Goal: Task Accomplishment & Management: Manage account settings

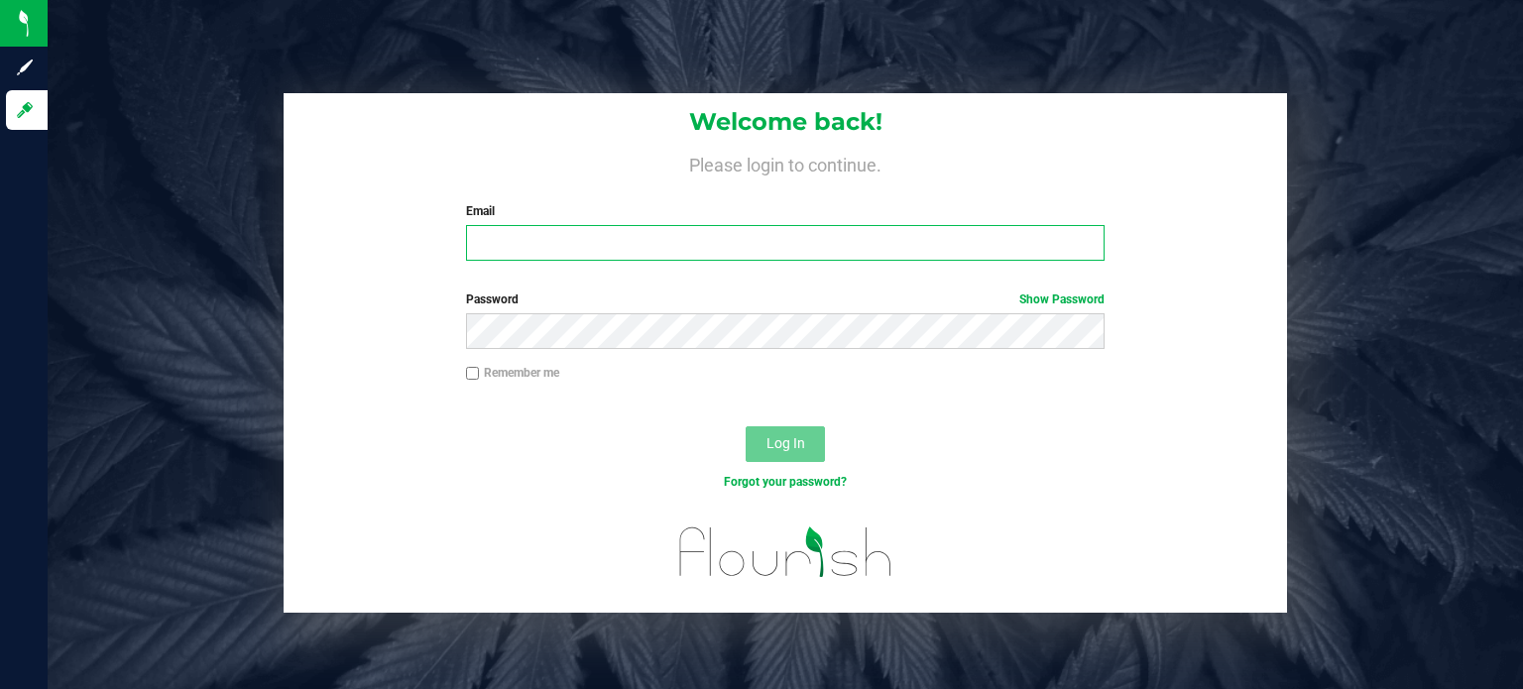
click at [516, 247] on input "Email" at bounding box center [786, 243] width 640 height 36
type input "[EMAIL_ADDRESS][DOMAIN_NAME]"
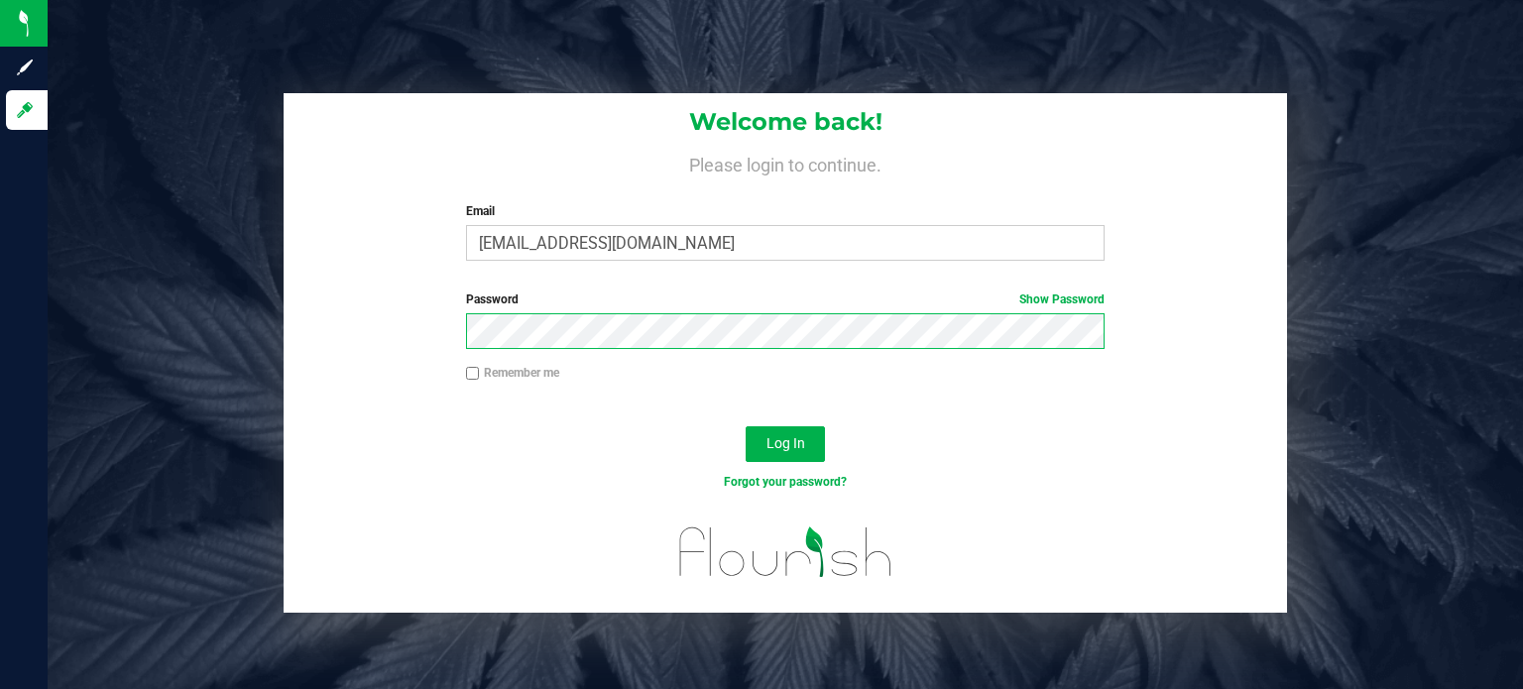
click at [746, 426] on button "Log In" at bounding box center [785, 444] width 79 height 36
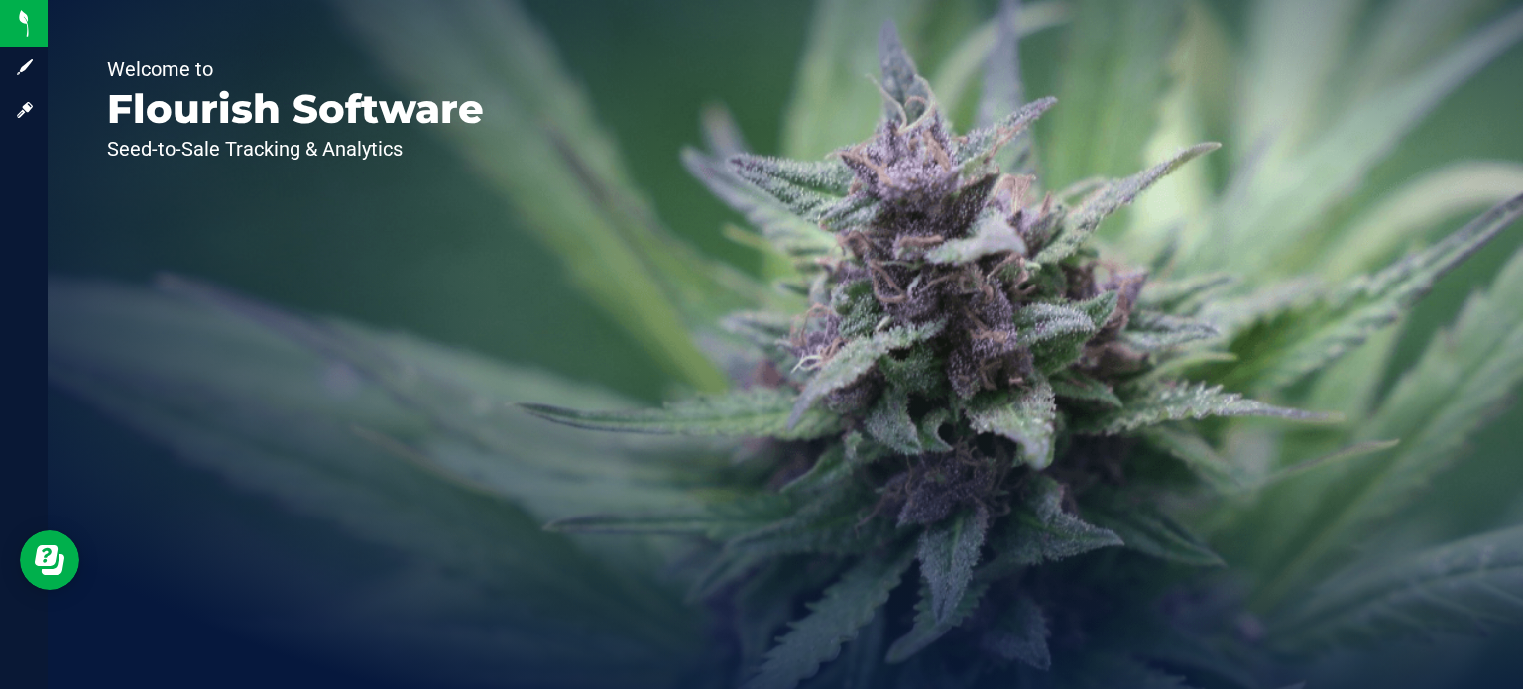
click at [336, 242] on div "Welcome to Flourish Software Seed-to-Sale Tracking & Analytics" at bounding box center [296, 344] width 496 height 689
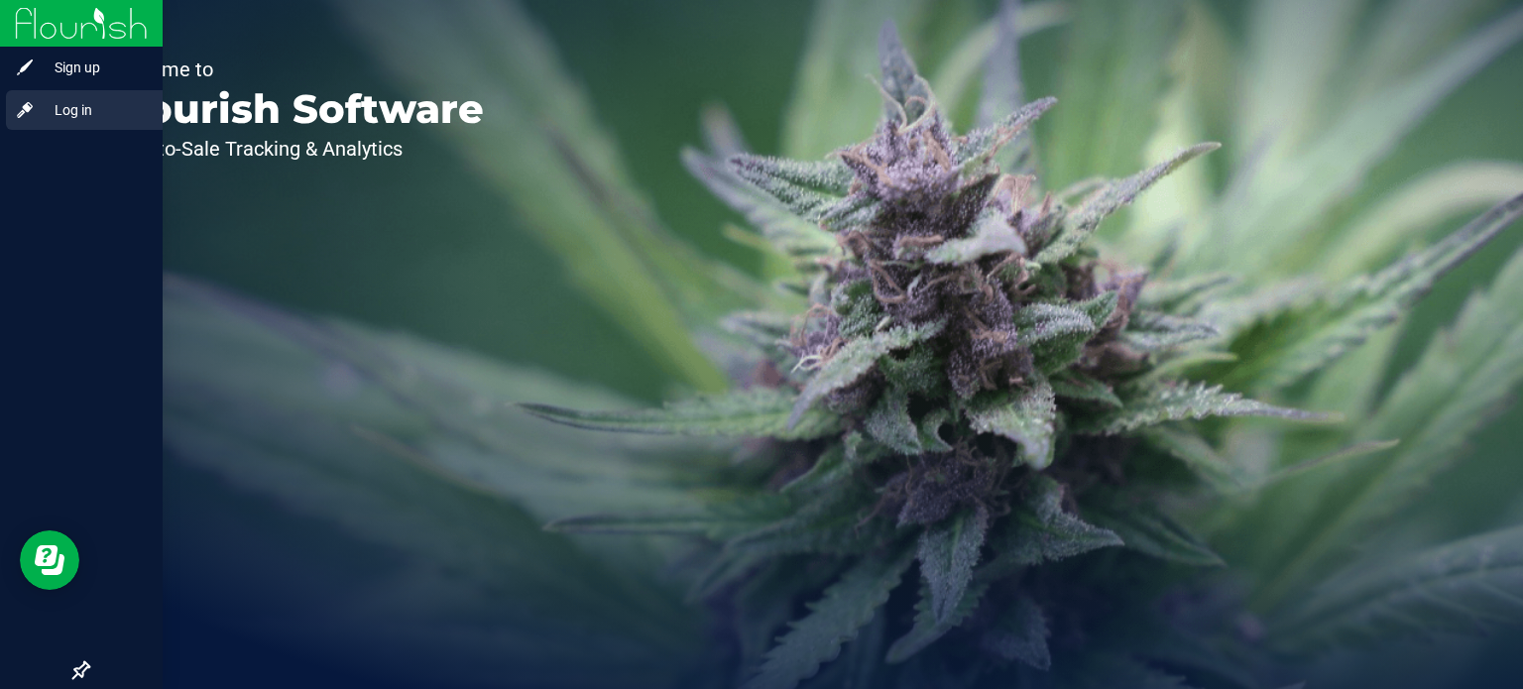
click at [71, 109] on span "Log in" at bounding box center [94, 110] width 119 height 24
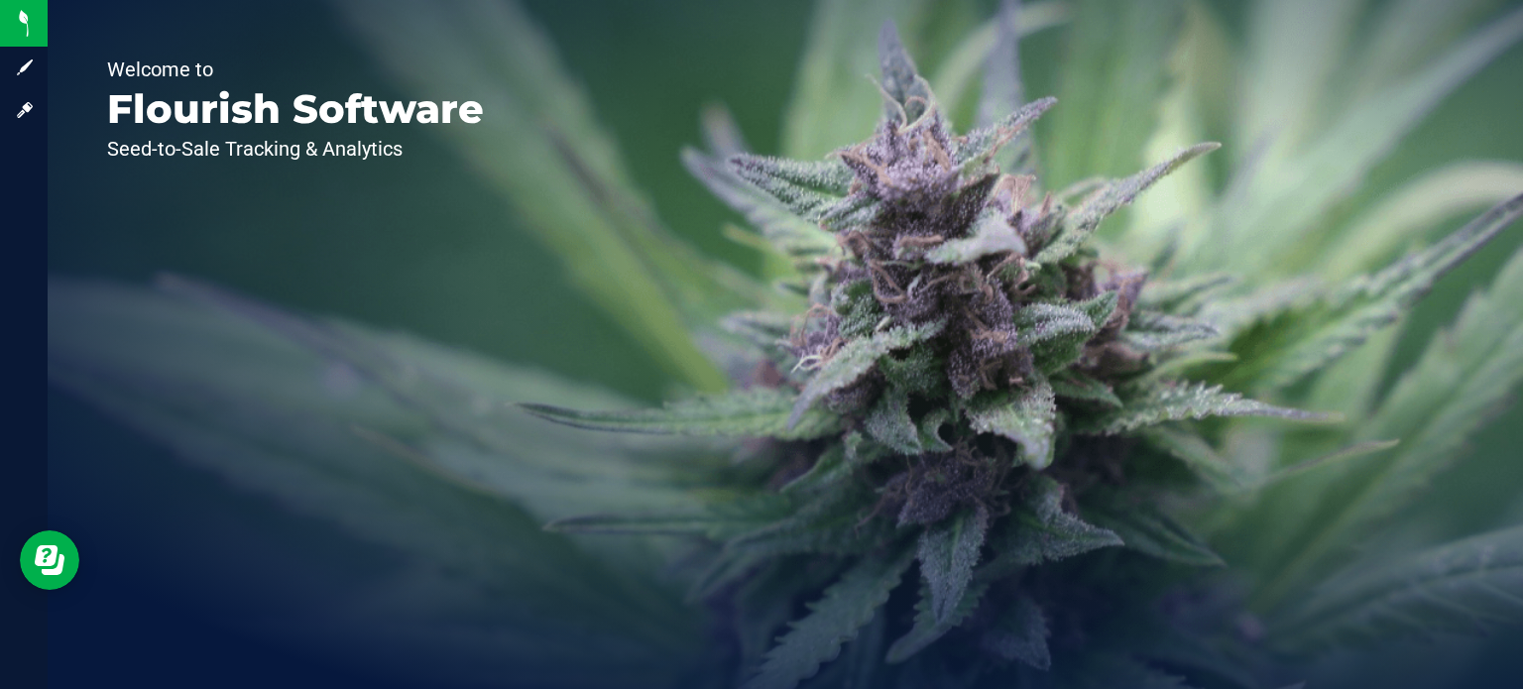
click at [236, 334] on div "Welcome to Flourish Software Seed-to-Sale Tracking & Analytics" at bounding box center [296, 344] width 496 height 689
click at [175, 75] on p "Welcome to" at bounding box center [295, 70] width 377 height 20
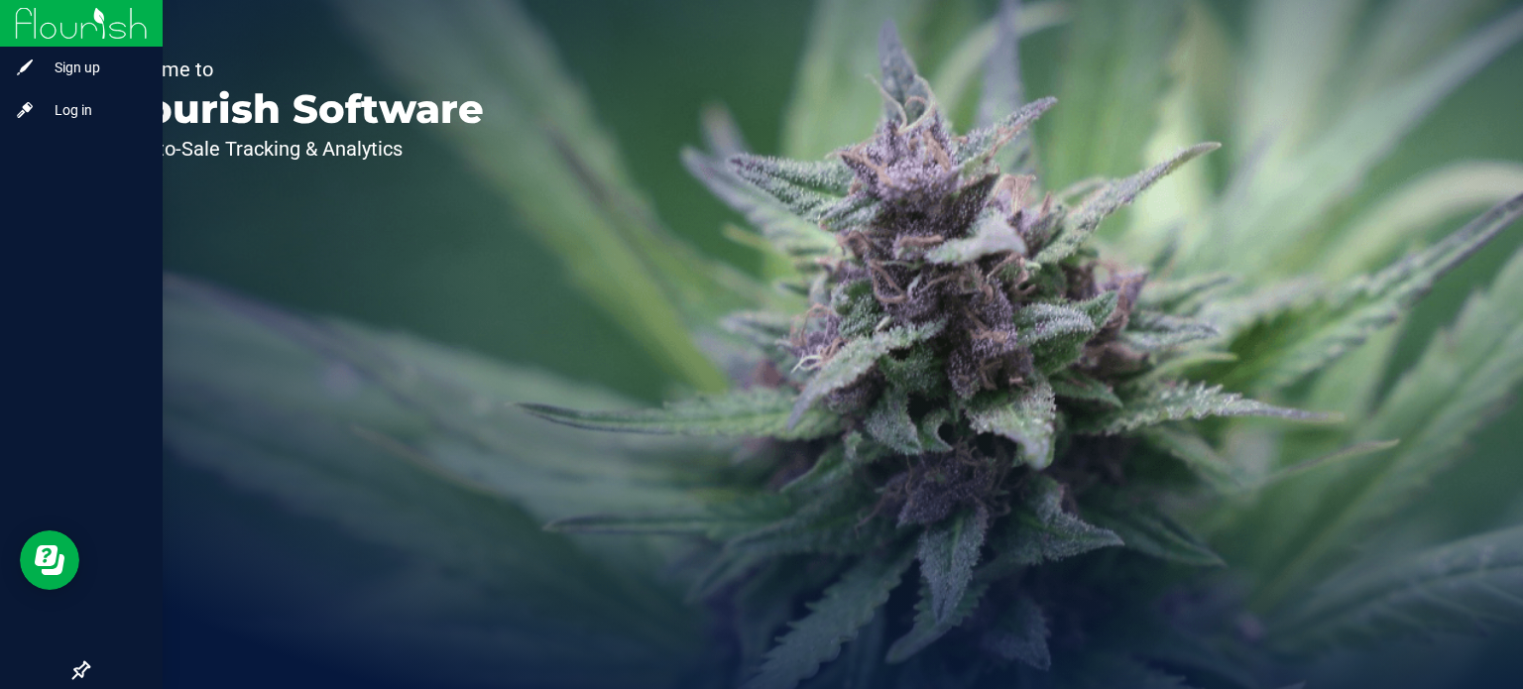
click at [36, 13] on img at bounding box center [81, 23] width 133 height 47
click at [95, 15] on img at bounding box center [81, 23] width 133 height 47
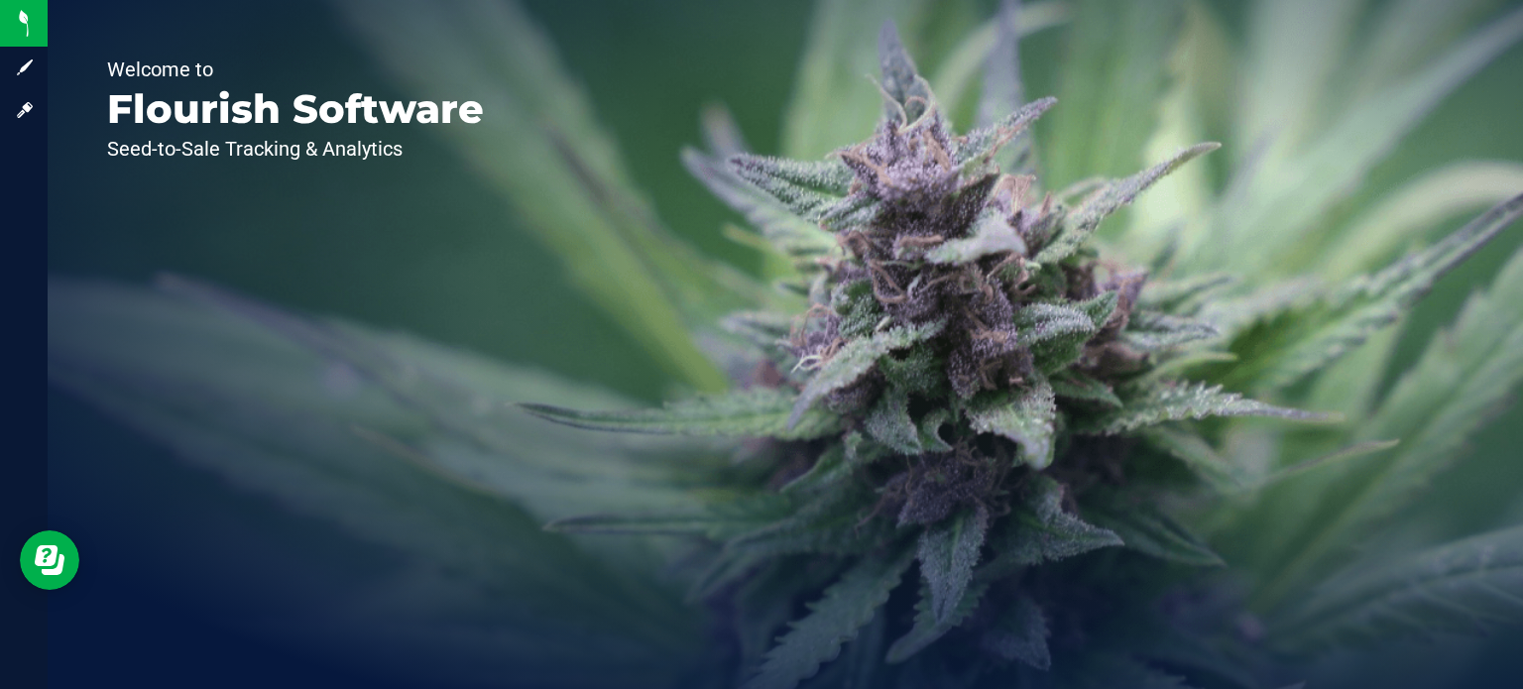
click at [370, 212] on div "Welcome to Flourish Software Seed-to-Sale Tracking & Analytics" at bounding box center [296, 344] width 496 height 689
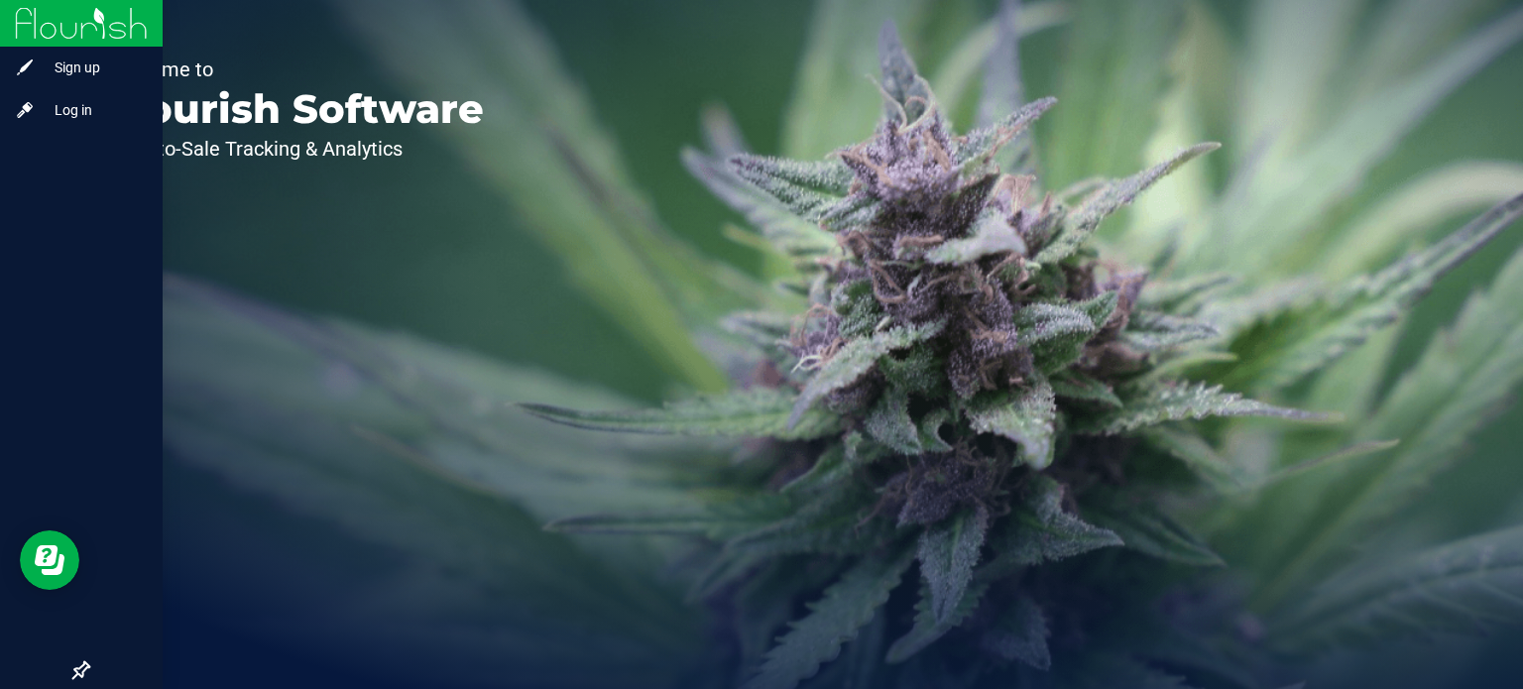
click at [41, 19] on img at bounding box center [81, 23] width 133 height 47
click at [79, 20] on img at bounding box center [81, 23] width 133 height 47
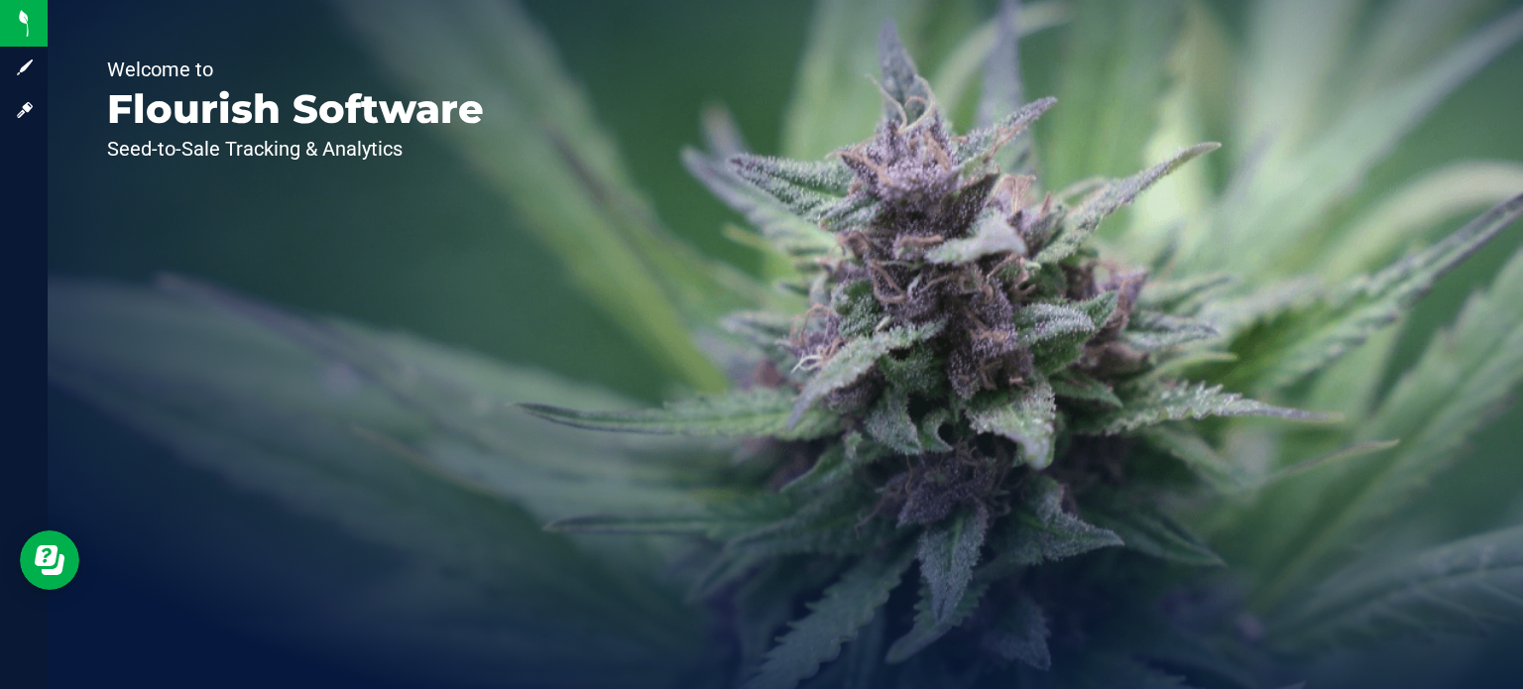
click at [379, 297] on div "Welcome to Flourish Software Seed-to-Sale Tracking & Analytics" at bounding box center [296, 344] width 496 height 689
click at [1285, 194] on div "Welcome to Flourish Software Seed-to-Sale Tracking & Analytics" at bounding box center [786, 344] width 1476 height 689
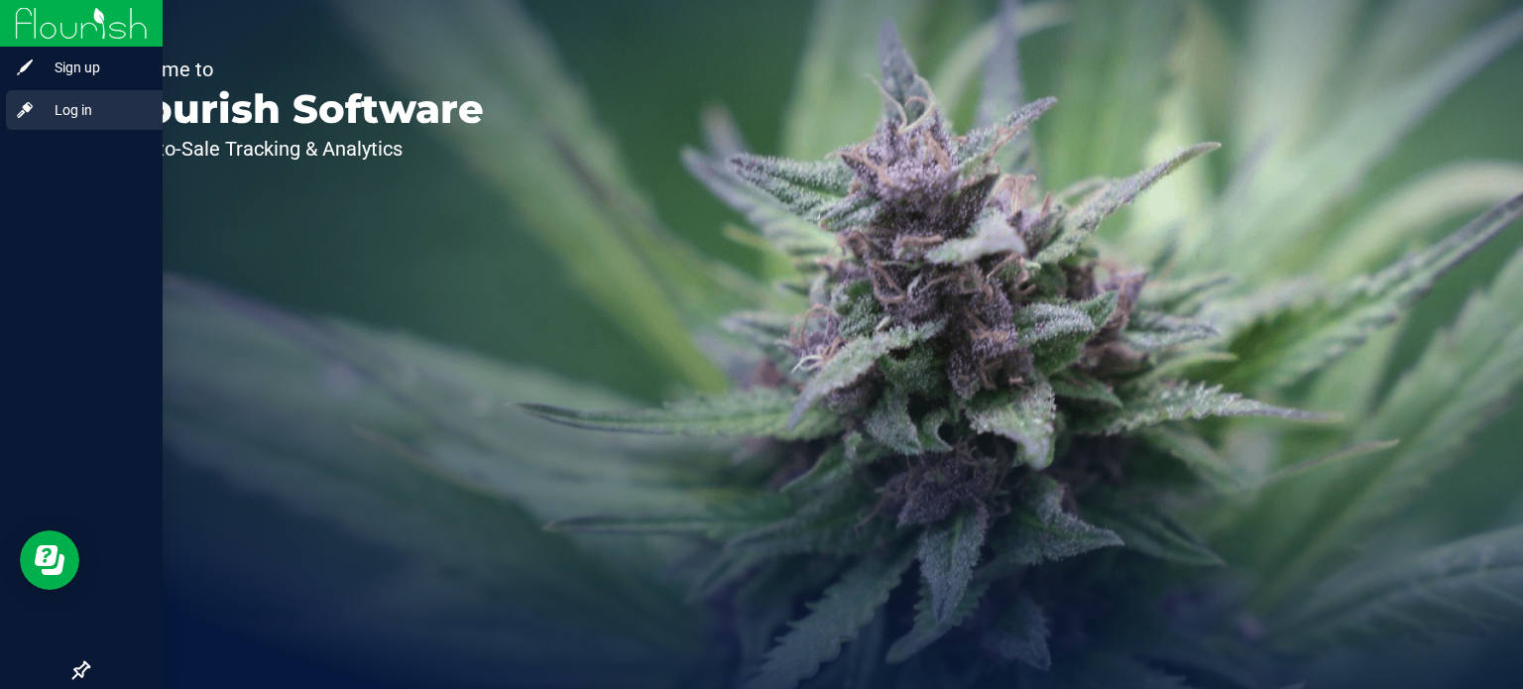
click at [64, 114] on span "Log in" at bounding box center [94, 110] width 119 height 24
click at [70, 106] on span "Log in" at bounding box center [94, 110] width 119 height 24
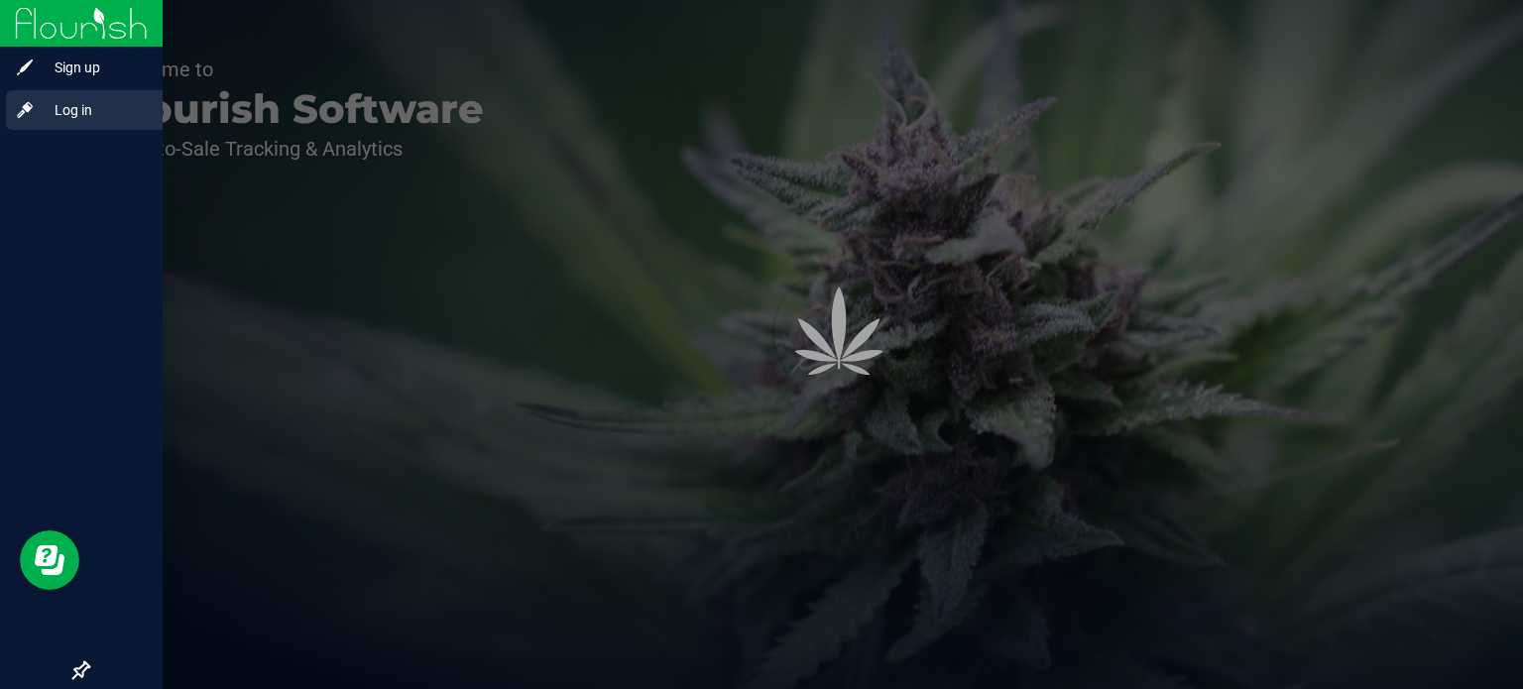
click at [70, 106] on span "Log in" at bounding box center [94, 110] width 119 height 24
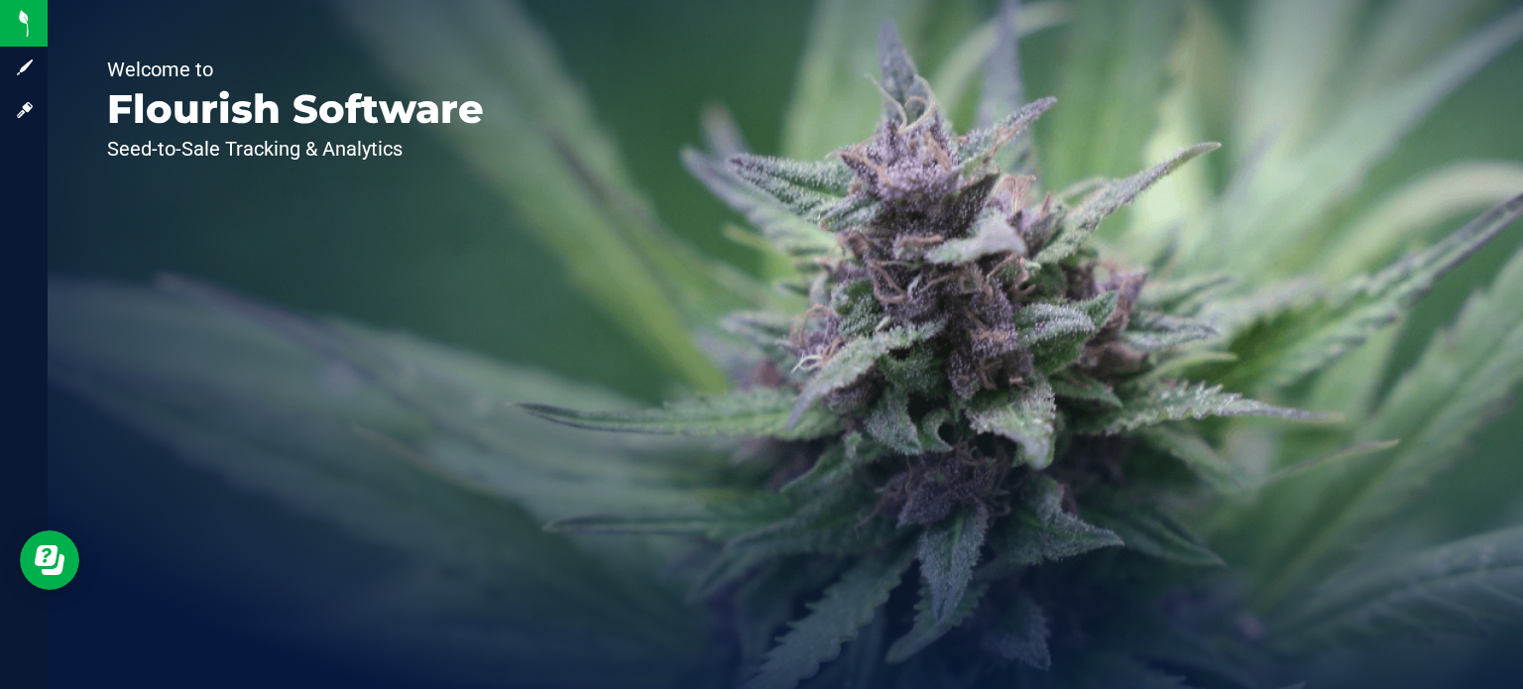
click at [488, 334] on div "Welcome to Flourish Software Seed-to-Sale Tracking & Analytics" at bounding box center [296, 344] width 496 height 689
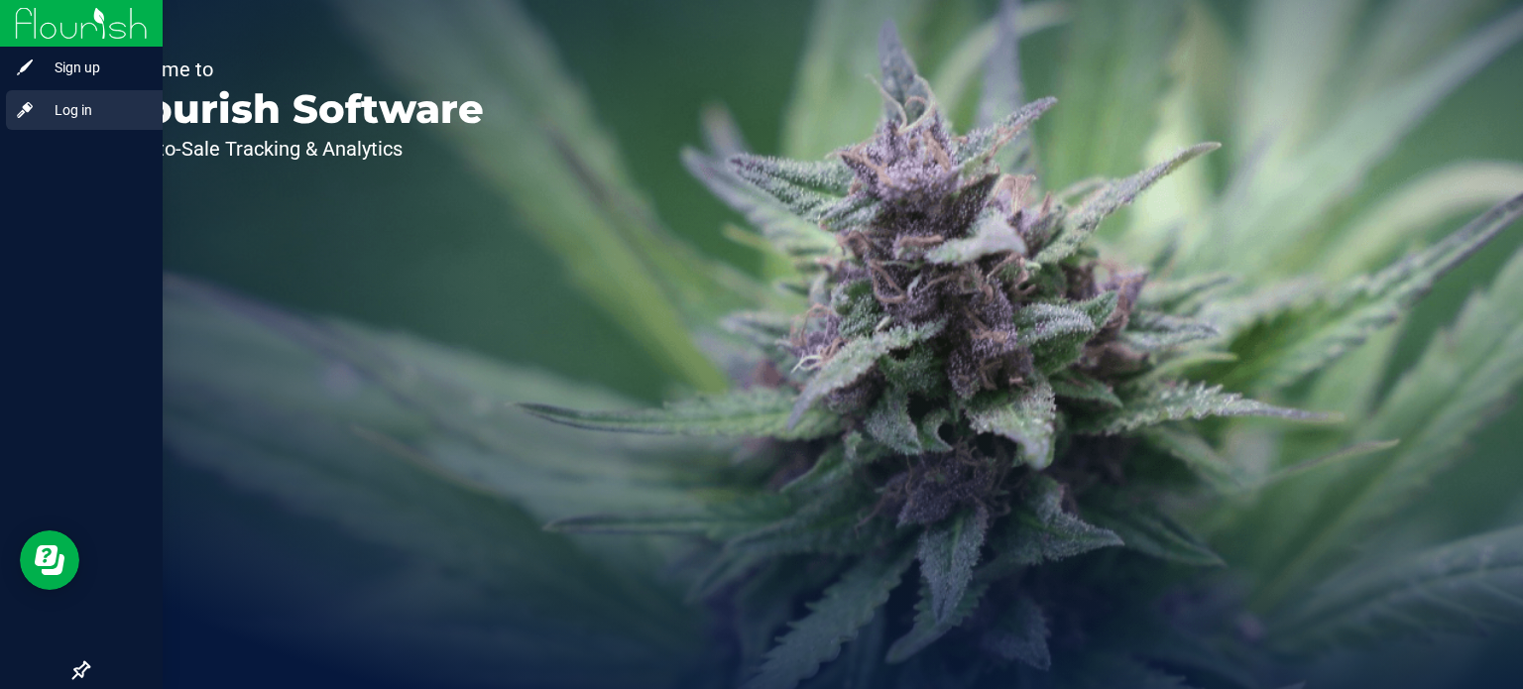
click at [71, 108] on span "Log in" at bounding box center [94, 110] width 119 height 24
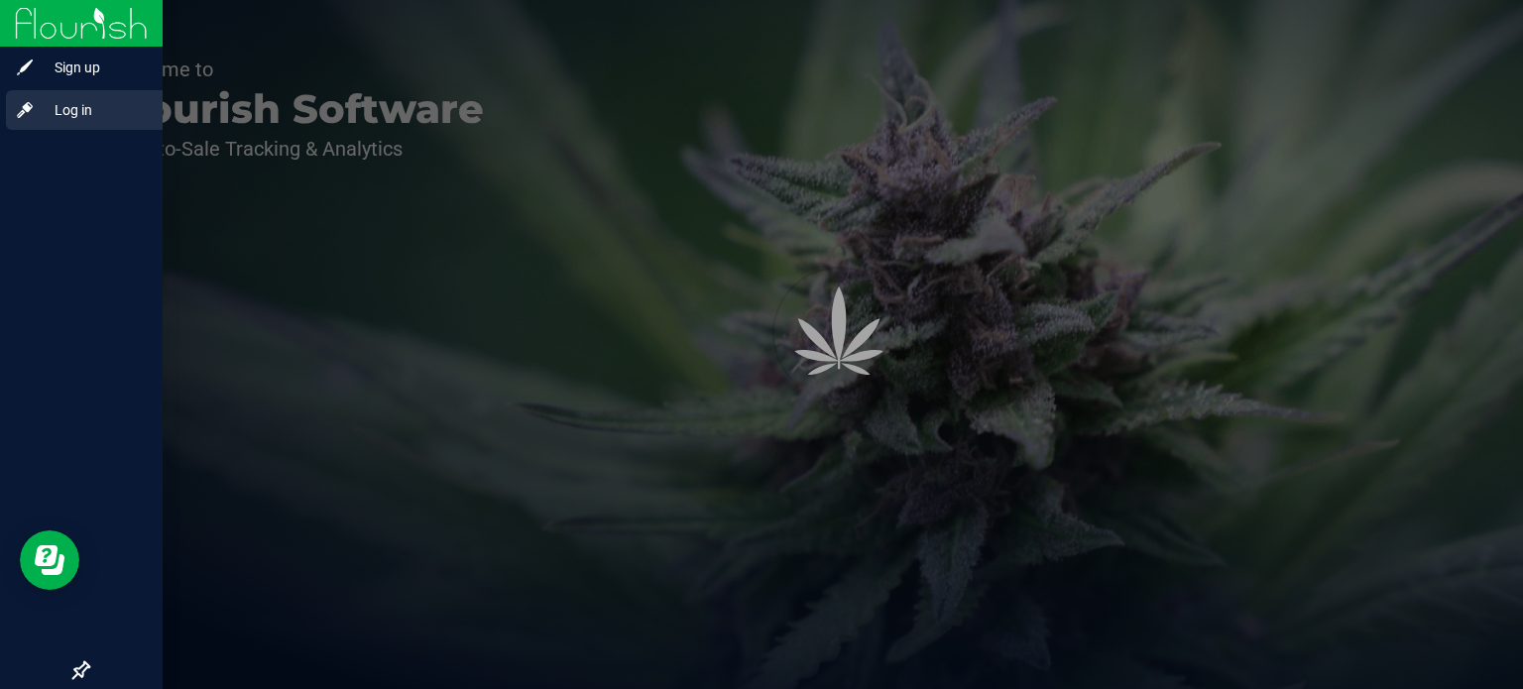
click at [71, 108] on span "Log in" at bounding box center [94, 110] width 119 height 24
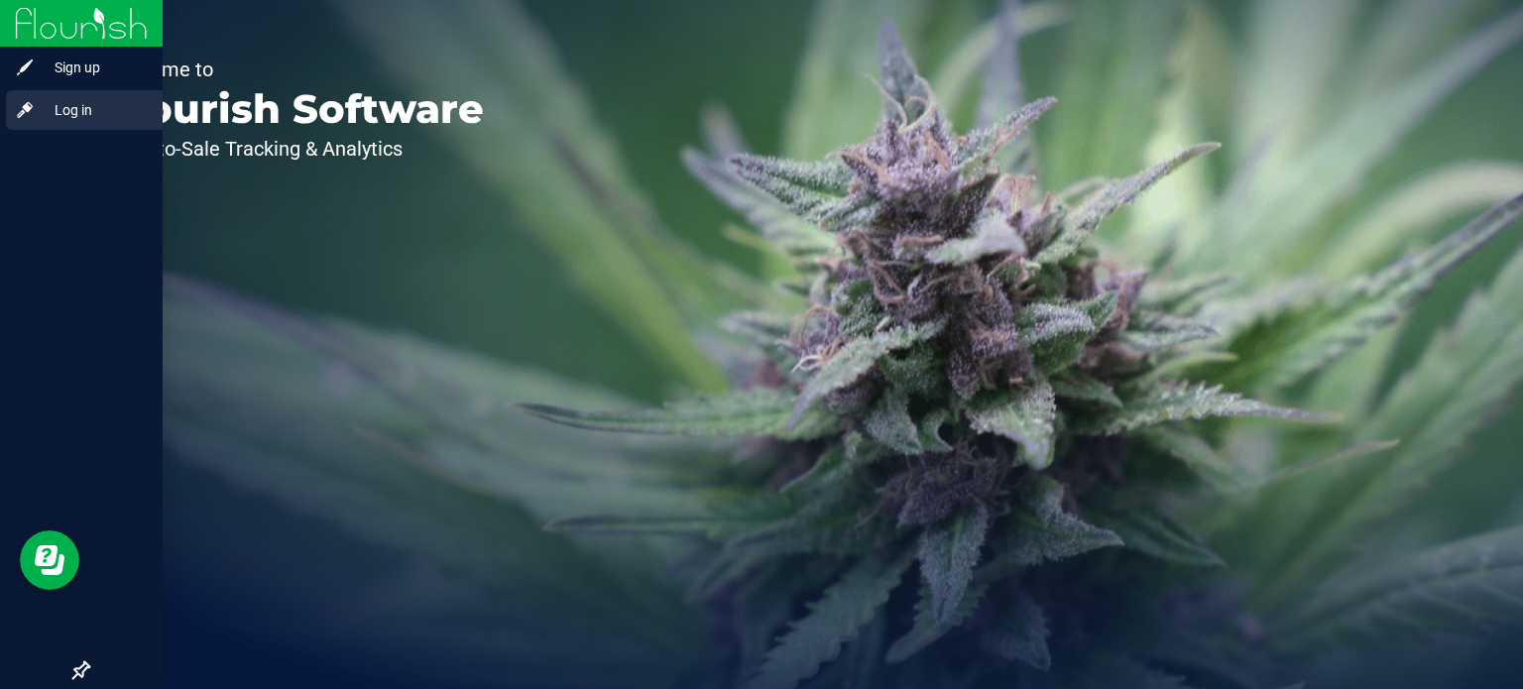
click at [60, 106] on span "Log in" at bounding box center [94, 110] width 119 height 24
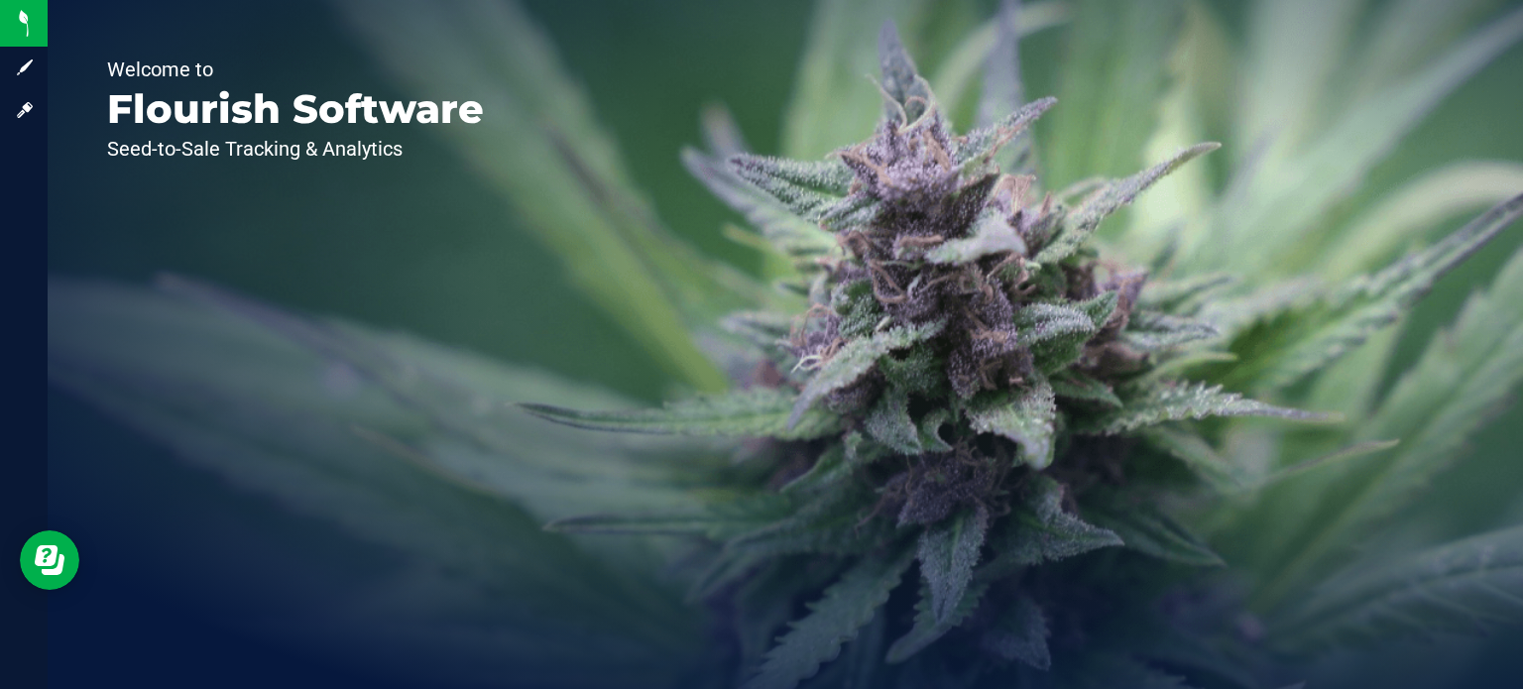
click at [368, 363] on div "Welcome to Flourish Software Seed-to-Sale Tracking & Analytics" at bounding box center [296, 344] width 496 height 689
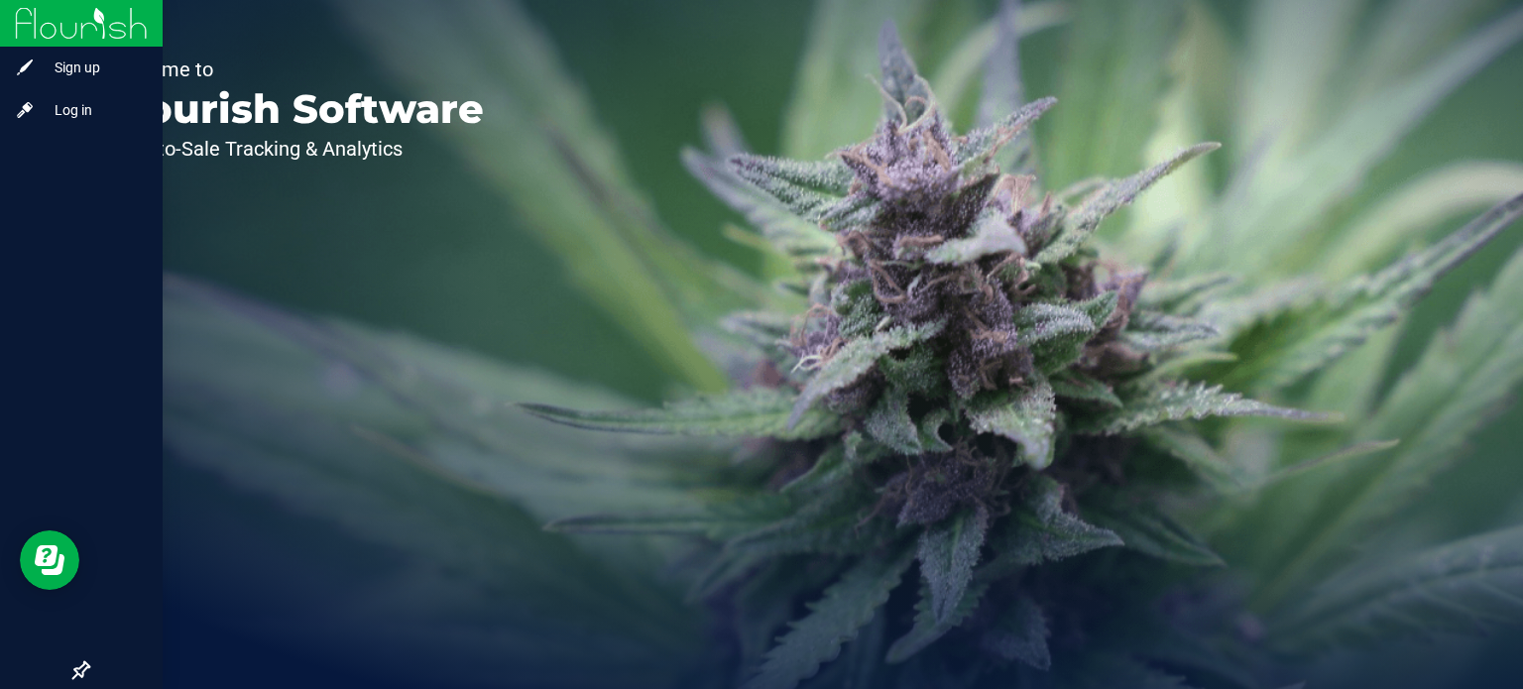
click at [61, 19] on img at bounding box center [81, 23] width 133 height 47
click at [78, 110] on span "Log in" at bounding box center [94, 110] width 119 height 24
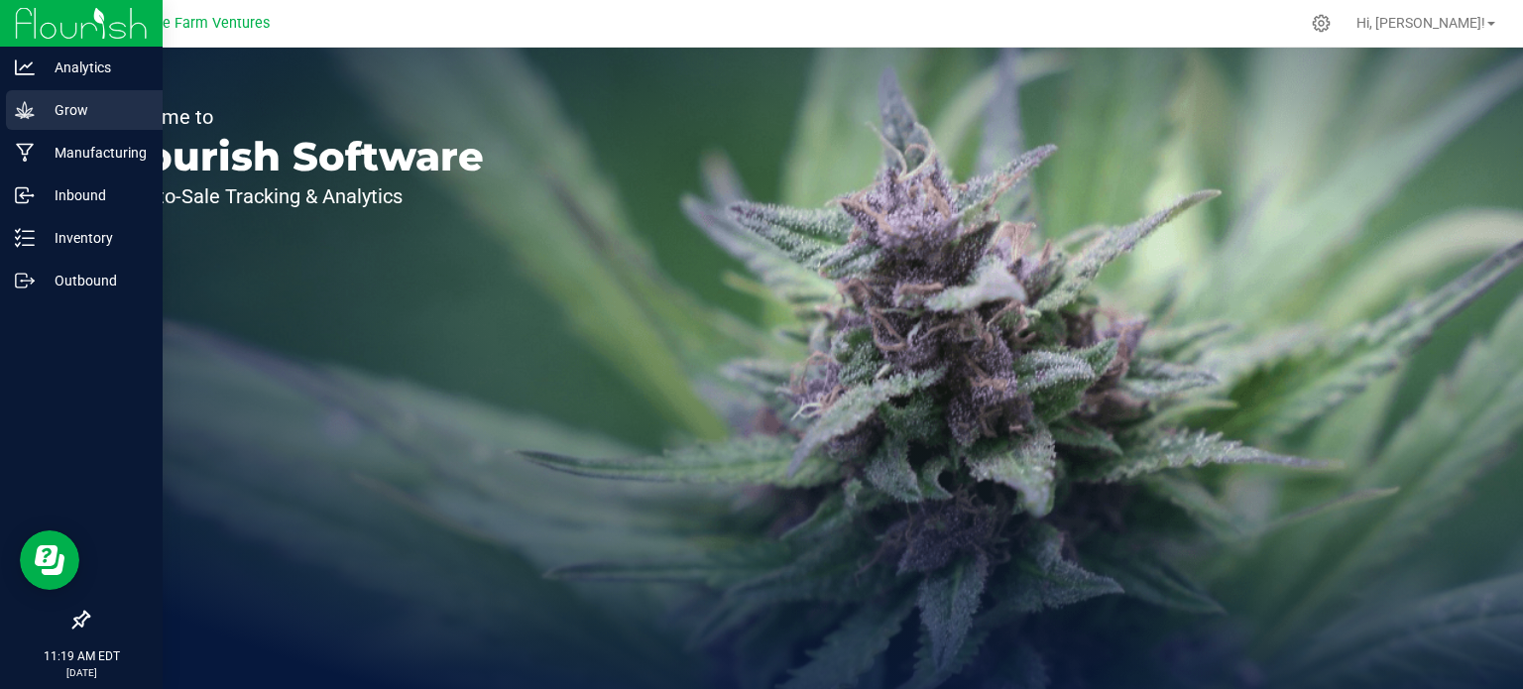
click at [44, 114] on p "Grow" at bounding box center [94, 110] width 119 height 24
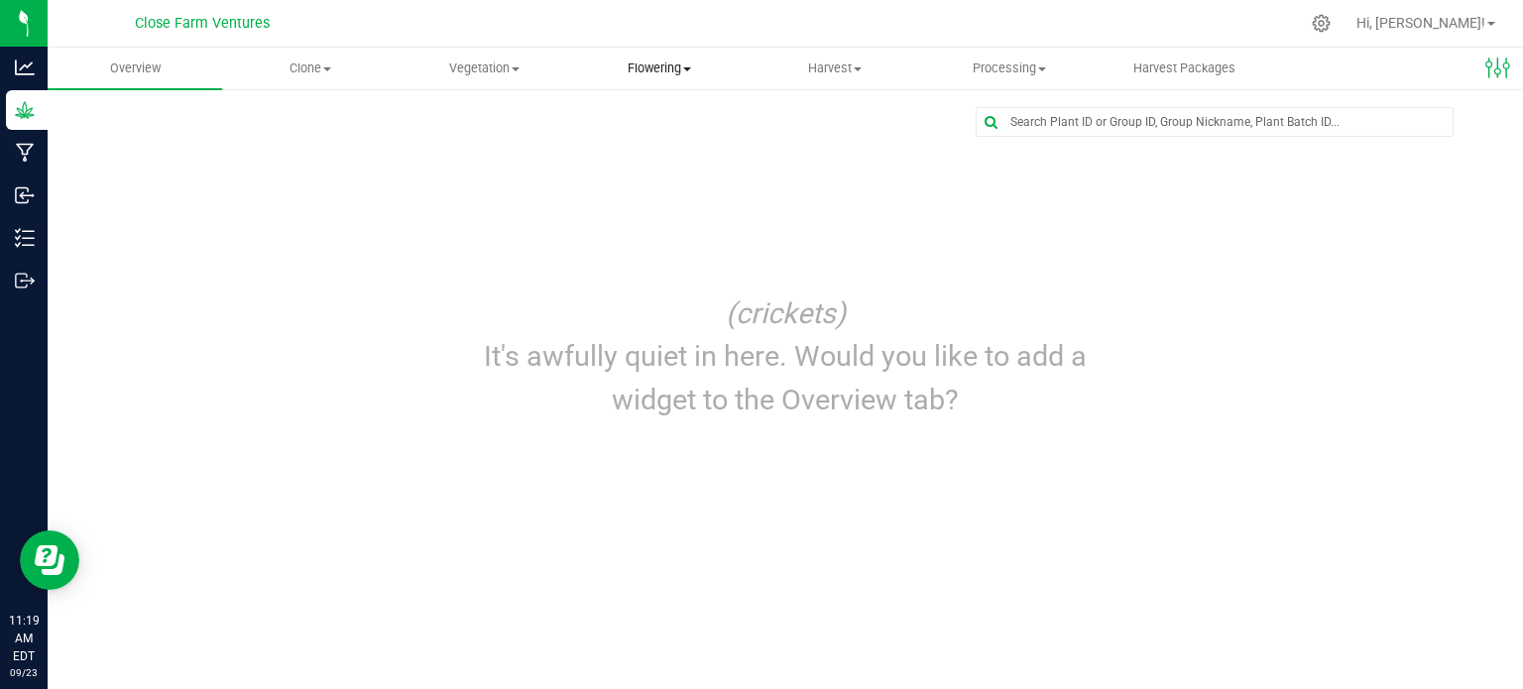
click at [639, 69] on span "Flowering" at bounding box center [659, 69] width 173 height 18
click at [669, 167] on span "Flowering plants" at bounding box center [652, 167] width 161 height 17
